Goal: Task Accomplishment & Management: Use online tool/utility

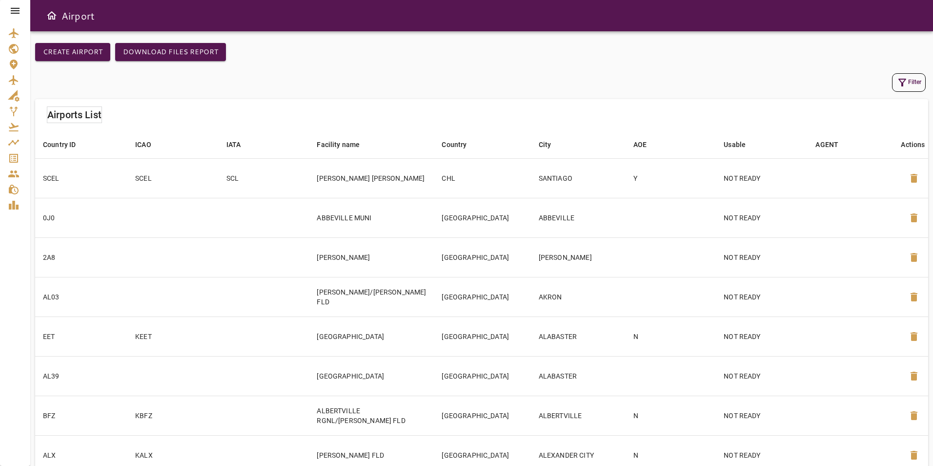
click at [14, 12] on icon at bounding box center [15, 11] width 12 height 12
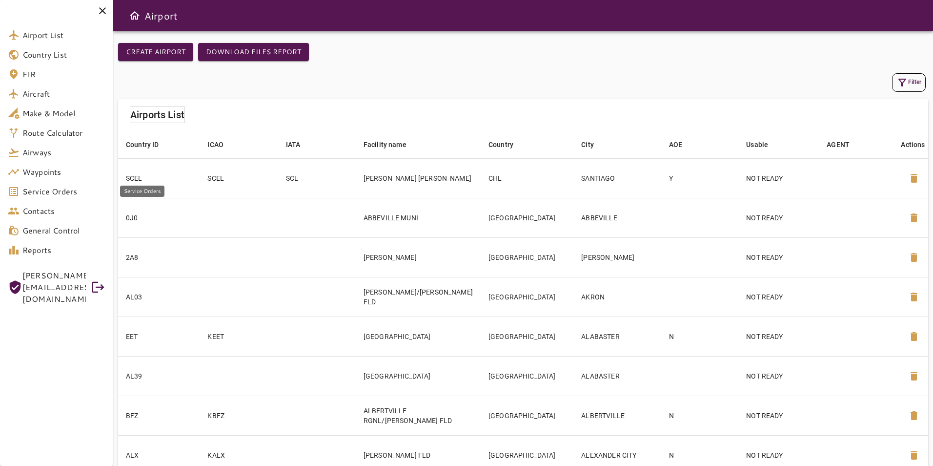
click at [63, 195] on span "Service Orders" at bounding box center [63, 191] width 83 height 12
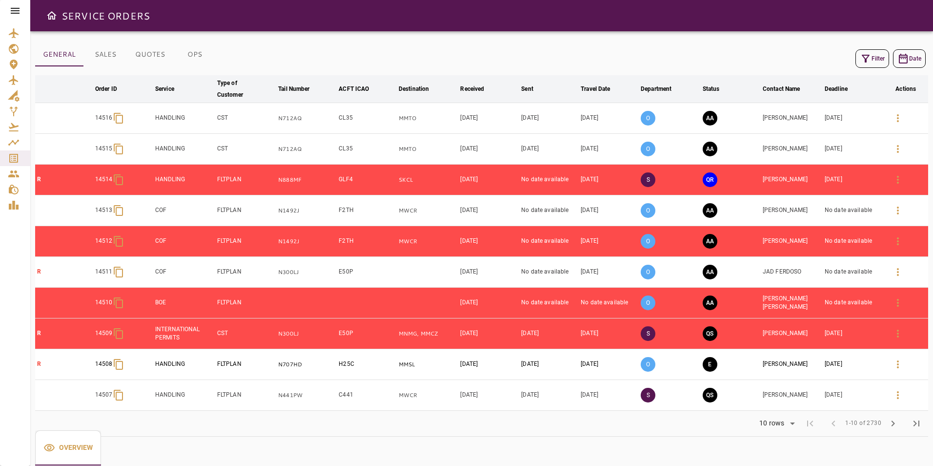
click at [870, 58] on icon "button" at bounding box center [866, 59] width 12 height 12
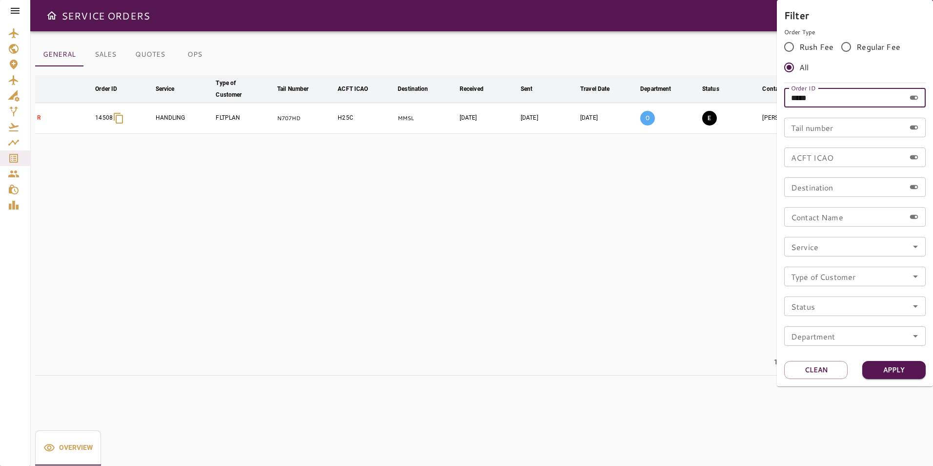
drag, startPoint x: 817, startPoint y: 96, endPoint x: 784, endPoint y: 97, distance: 33.2
click at [784, 97] on div "Filter Order Type Rush Fee Regular Fee All Order ID ***** Order ID Tail number …" at bounding box center [855, 193] width 156 height 386
type input "*****"
click at [885, 371] on button "Apply" at bounding box center [893, 370] width 63 height 18
click at [632, 283] on div at bounding box center [466, 233] width 933 height 466
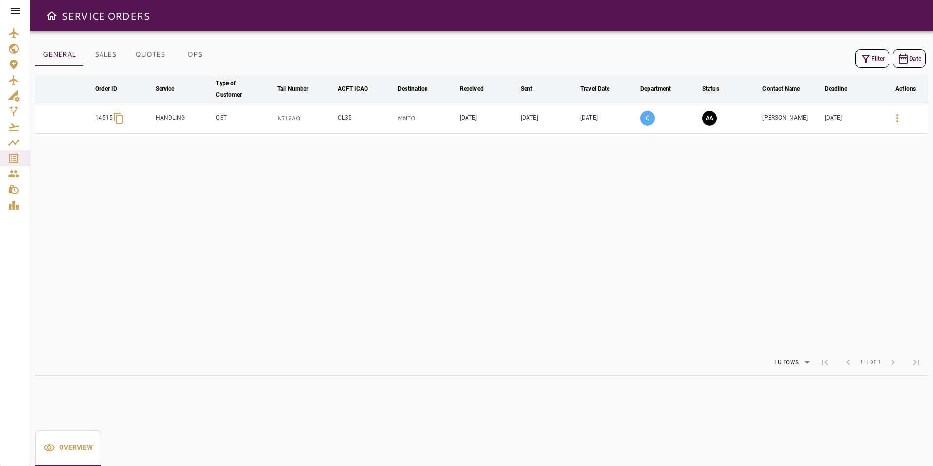
click at [895, 112] on icon "button" at bounding box center [898, 118] width 12 height 12
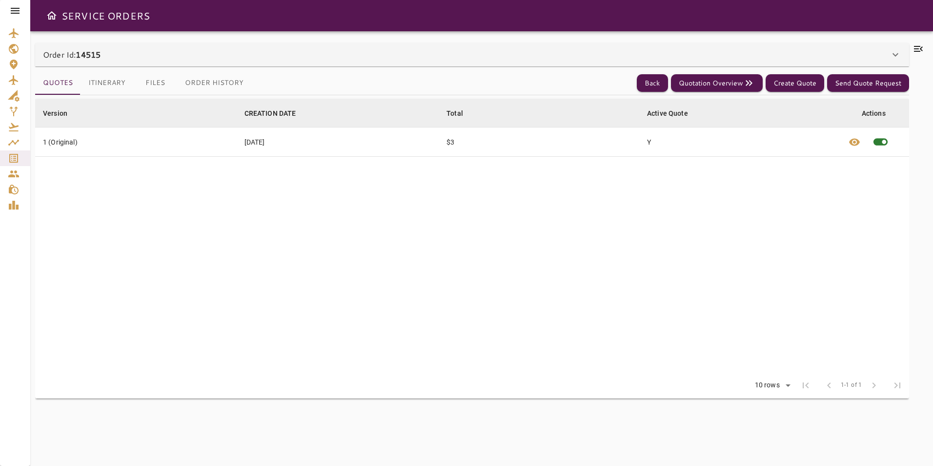
click at [920, 47] on icon at bounding box center [918, 49] width 9 height 6
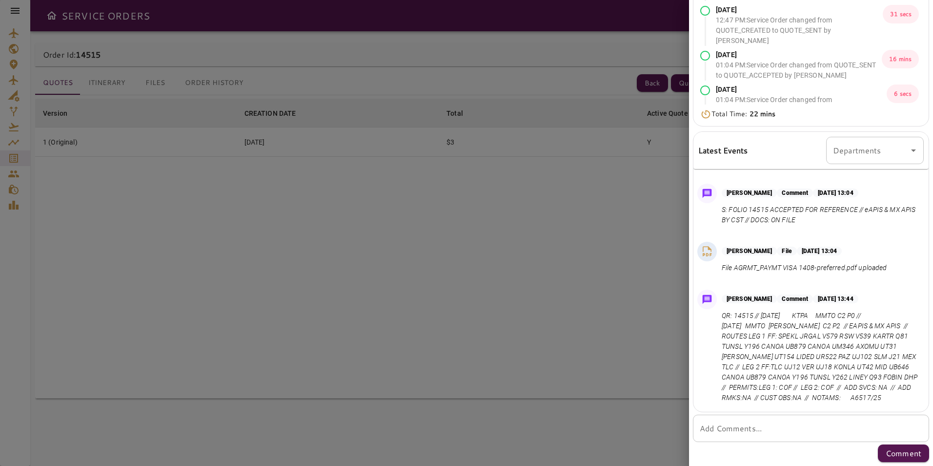
scroll to position [60, 0]
click at [220, 323] on div at bounding box center [466, 233] width 933 height 466
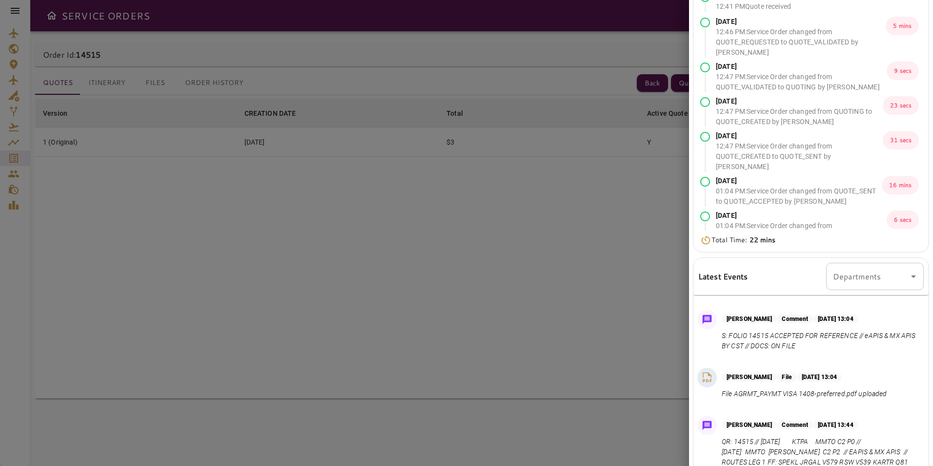
scroll to position [0, 0]
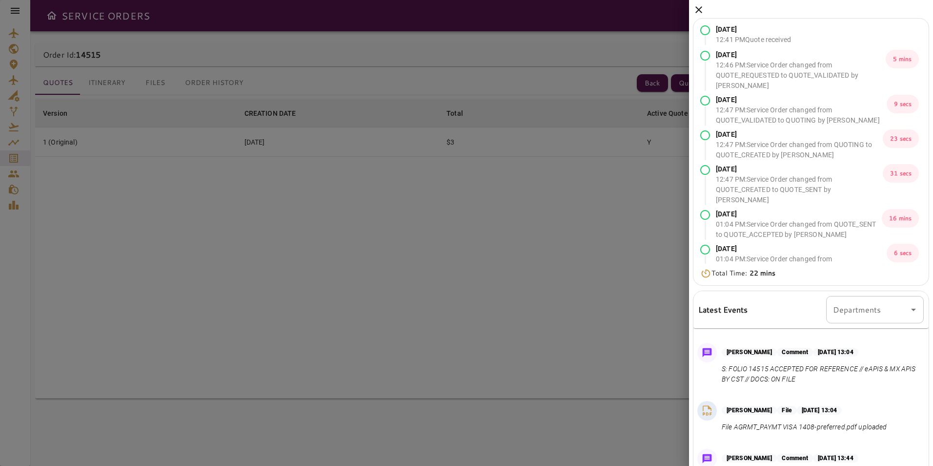
click at [697, 14] on icon at bounding box center [699, 10] width 12 height 12
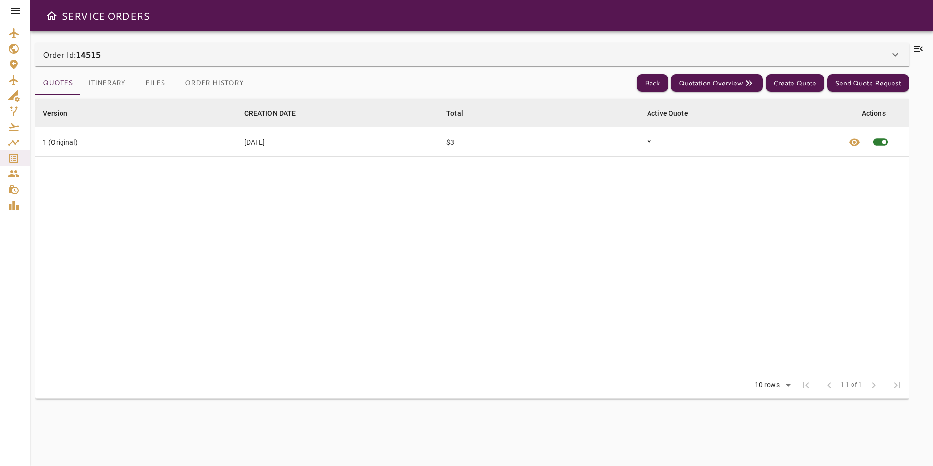
click at [9, 13] on icon at bounding box center [15, 11] width 12 height 12
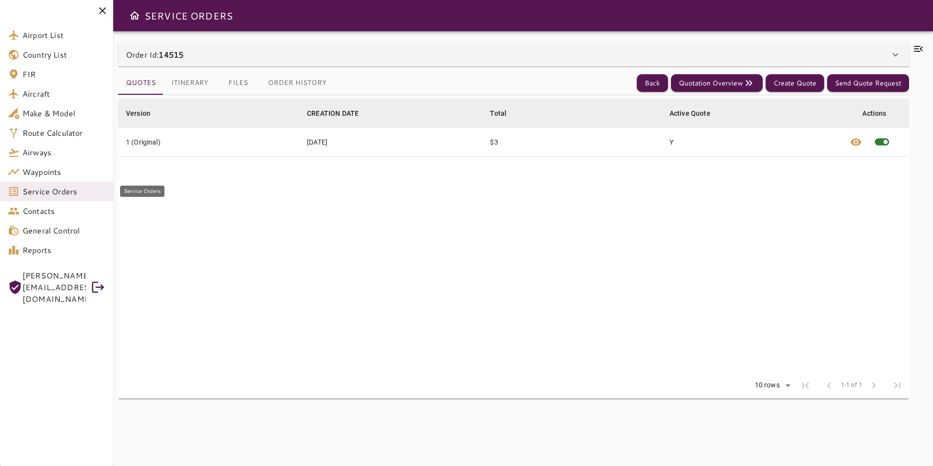
click at [95, 194] on span "Service Orders" at bounding box center [63, 191] width 83 height 12
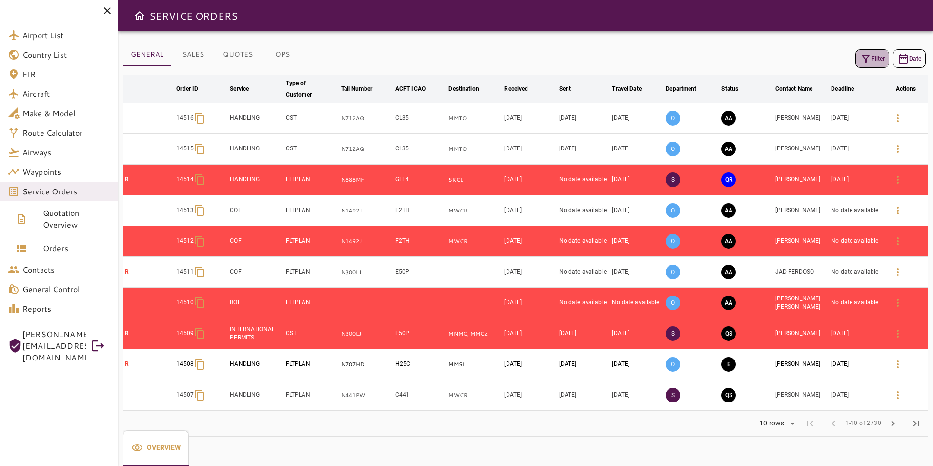
click at [869, 58] on icon "button" at bounding box center [866, 59] width 12 height 12
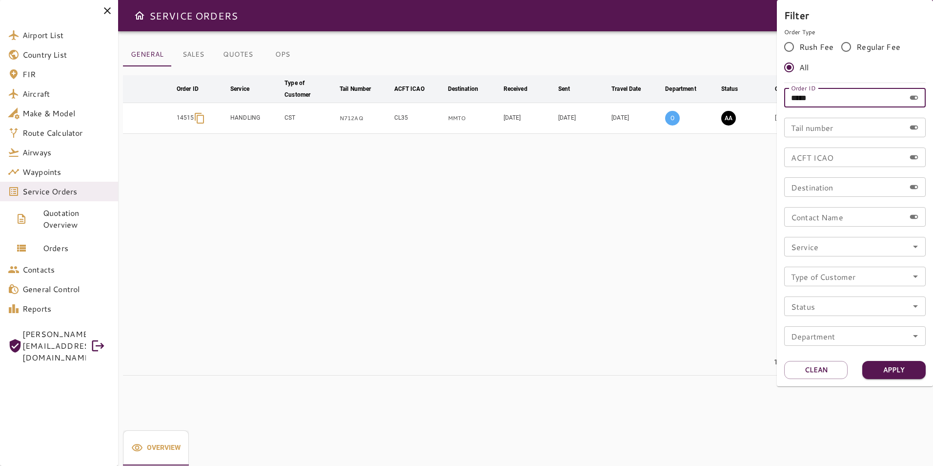
click at [820, 102] on input "*****" at bounding box center [844, 98] width 121 height 20
type input "*****"
click at [874, 367] on button "Apply" at bounding box center [893, 370] width 63 height 18
click at [719, 239] on div at bounding box center [466, 233] width 933 height 466
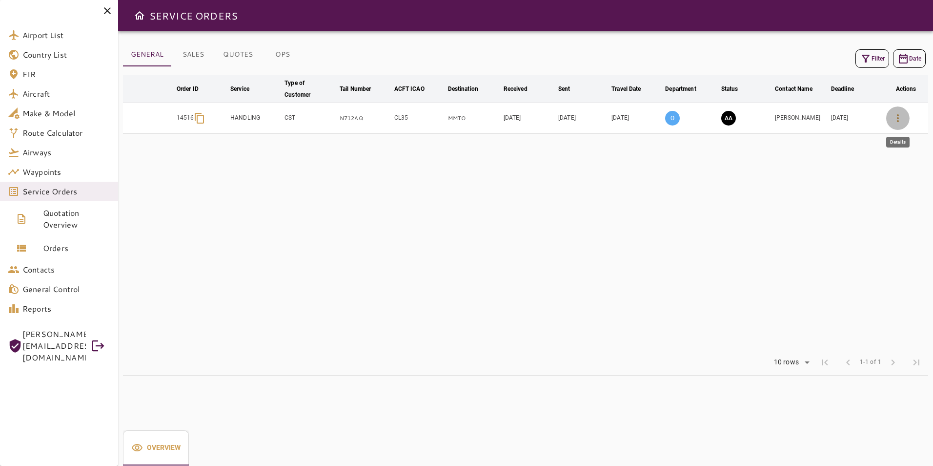
click at [898, 122] on icon "button" at bounding box center [898, 118] width 12 height 12
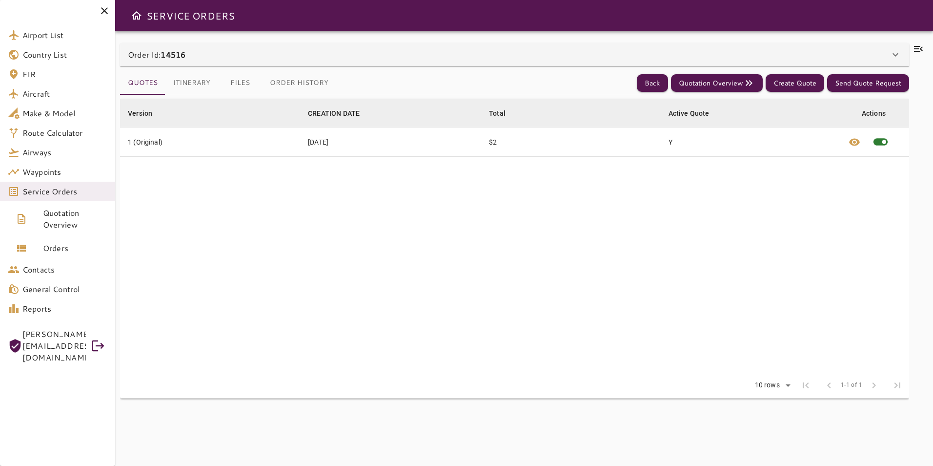
click at [915, 49] on icon at bounding box center [918, 49] width 9 height 6
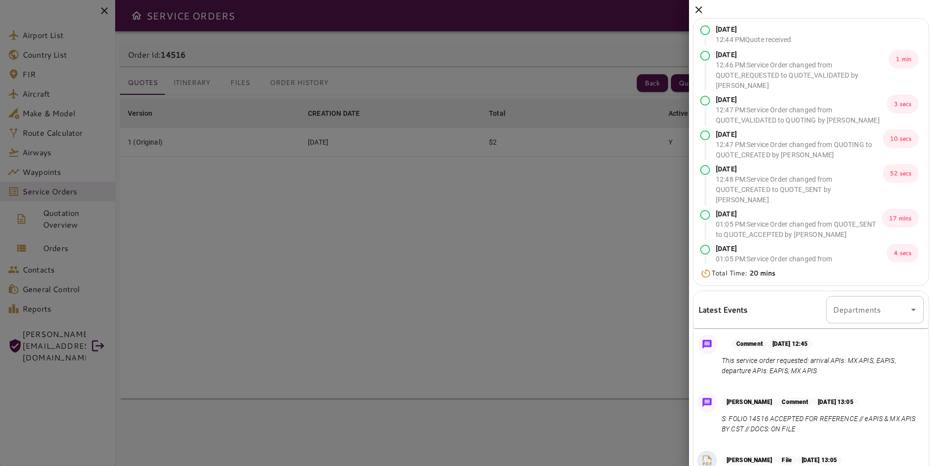
click at [695, 11] on icon at bounding box center [699, 10] width 12 height 12
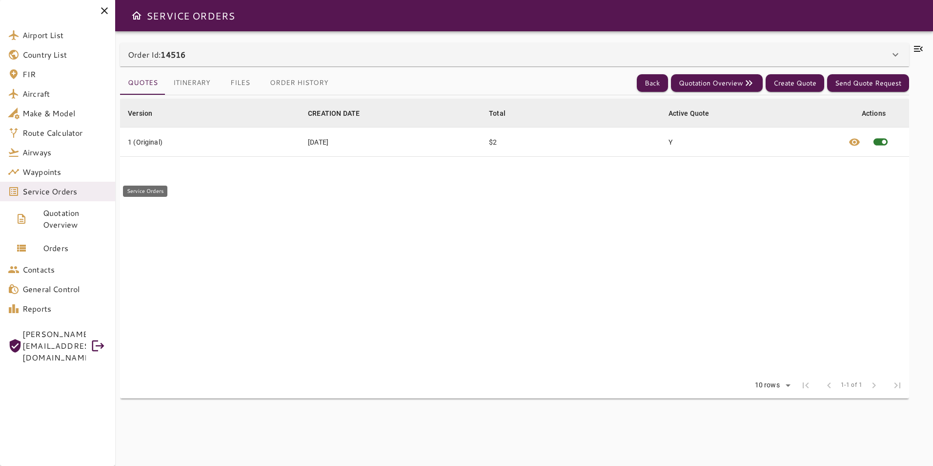
click at [62, 200] on link "Service Orders" at bounding box center [57, 192] width 115 height 20
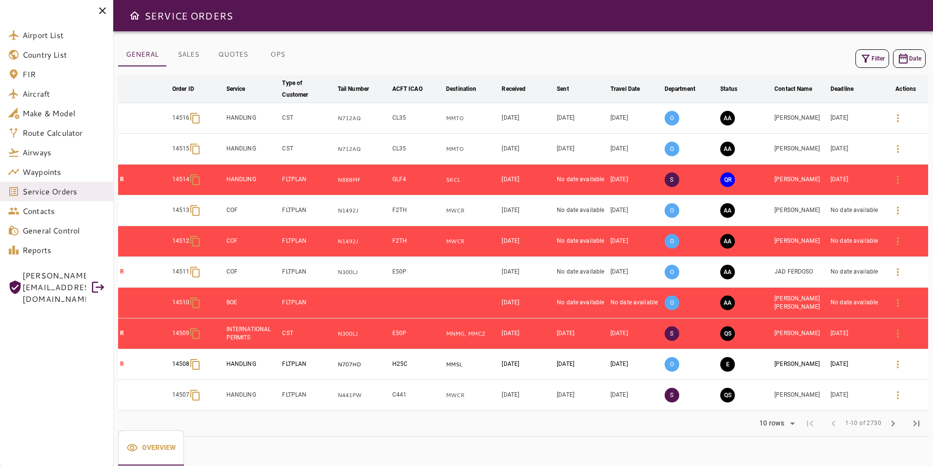
click at [868, 60] on icon "button" at bounding box center [866, 59] width 12 height 12
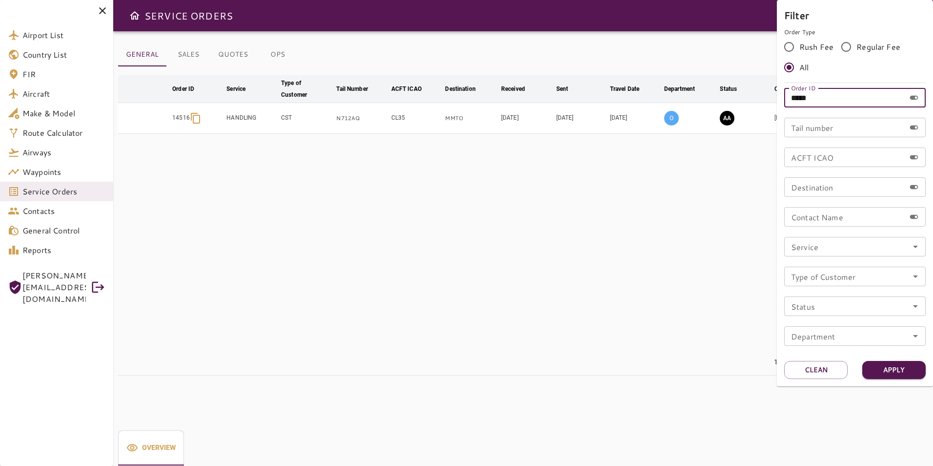
drag, startPoint x: 826, startPoint y: 100, endPoint x: 736, endPoint y: 97, distance: 90.3
click at [736, 97] on div "Filter Order Type Rush Fee Regular Fee All Order ID ***** Order ID Tail number …" at bounding box center [466, 233] width 933 height 466
type input "*****"
click at [884, 368] on button "Apply" at bounding box center [893, 370] width 63 height 18
click at [712, 320] on div at bounding box center [466, 233] width 933 height 466
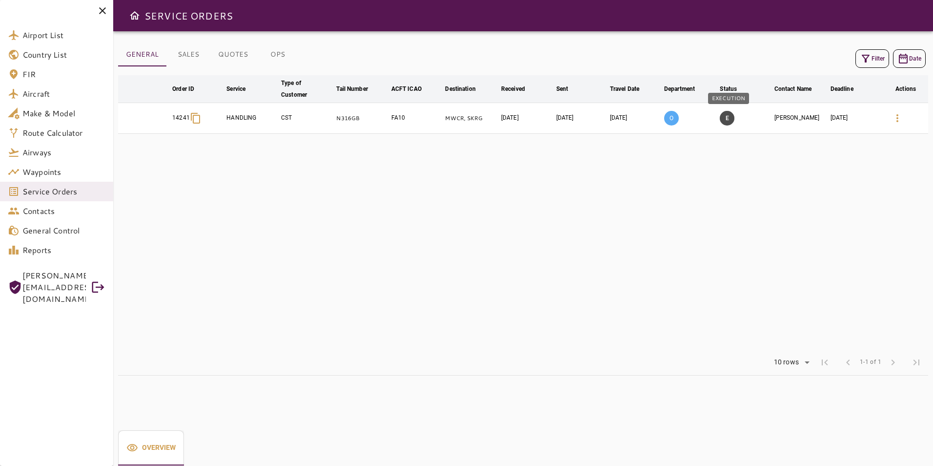
click at [729, 122] on button "E" at bounding box center [727, 118] width 15 height 15
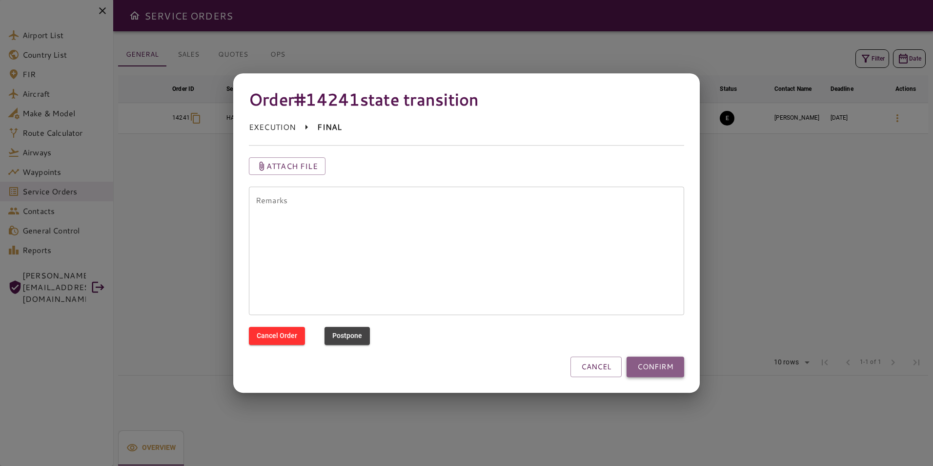
click at [665, 368] on button "CONFIRM" at bounding box center [656, 366] width 58 height 20
